Goal: Transaction & Acquisition: Purchase product/service

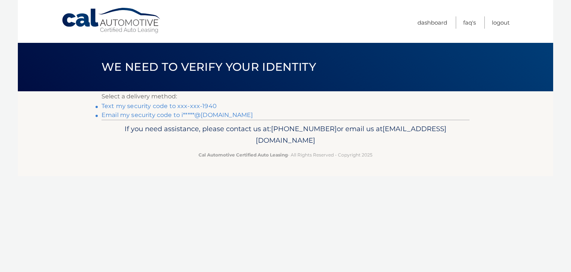
click at [227, 116] on link "Email my security code to i*****@yahoo.com" at bounding box center [177, 114] width 151 height 7
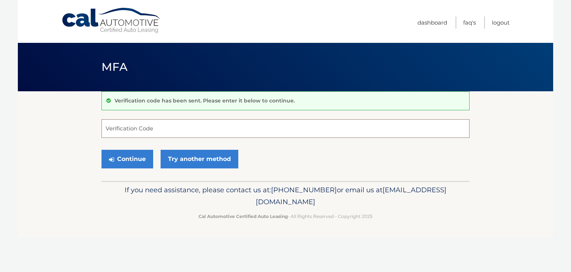
click at [147, 126] on input "Verification Code" at bounding box center [286, 128] width 368 height 19
click at [147, 131] on input "Verification Code" at bounding box center [286, 128] width 368 height 19
paste input "239131"
type input "239131"
click at [135, 159] on button "Continue" at bounding box center [128, 159] width 52 height 19
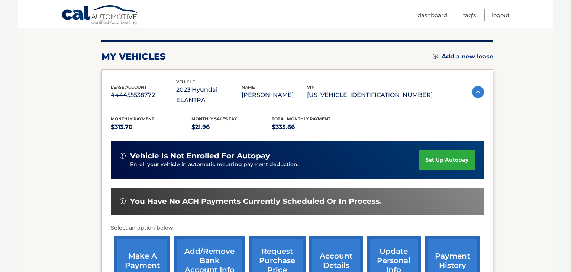
scroll to position [98, 0]
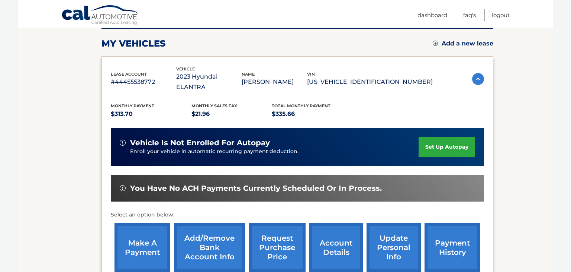
click at [146, 233] on link "make a payment" at bounding box center [143, 247] width 56 height 49
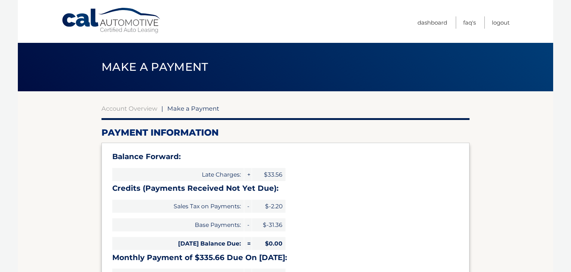
select select "MDk2YTEwZTctNTM3ZC00OGZkLWFhMTAtOTQ1ZTI0MmFiMDdh"
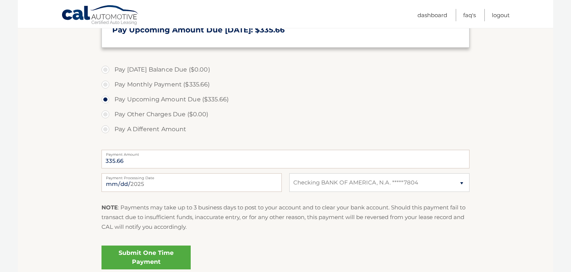
scroll to position [278, 0]
click at [130, 256] on link "Submit One Time Payment" at bounding box center [146, 257] width 89 height 24
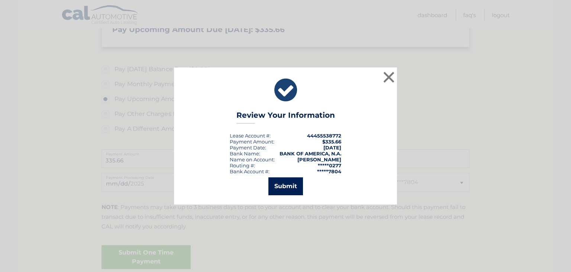
click at [290, 187] on button "Submit" at bounding box center [286, 186] width 35 height 18
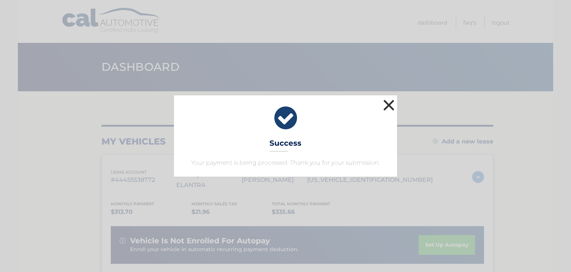
click at [384, 103] on button "×" at bounding box center [389, 104] width 15 height 15
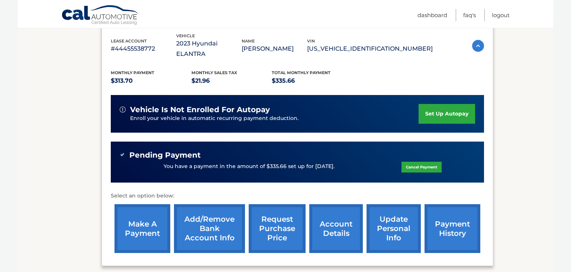
scroll to position [131, 0]
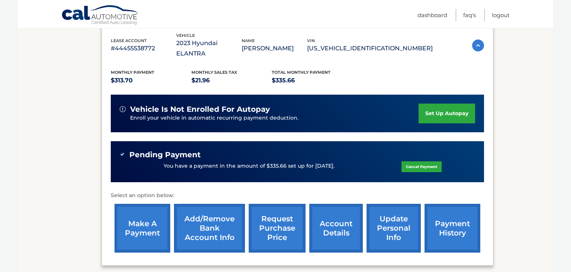
click at [274, 214] on link "request purchase price" at bounding box center [277, 227] width 57 height 49
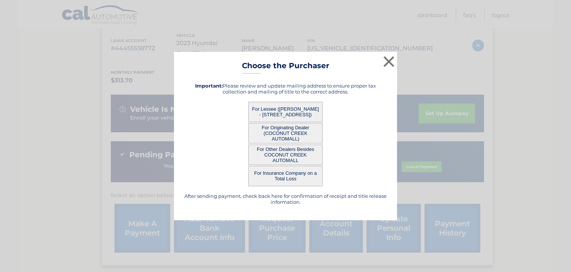
click at [292, 109] on button "For Lessee ([PERSON_NAME] - [STREET_ADDRESS])" at bounding box center [285, 112] width 74 height 20
